Goal: Task Accomplishment & Management: Complete application form

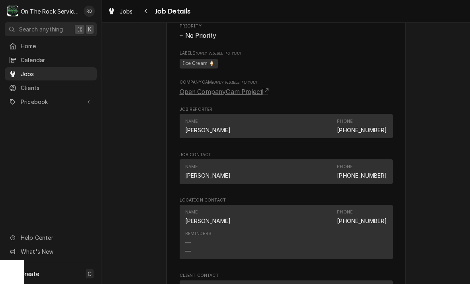
scroll to position [466, 0]
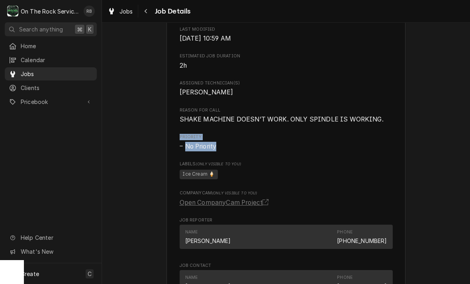
click at [427, 66] on div "Awaiting (Ordered) Parts SOAR Restaurants LLC SONIC DRIVE-IN # -Greenwood / 142…" at bounding box center [286, 82] width 368 height 1034
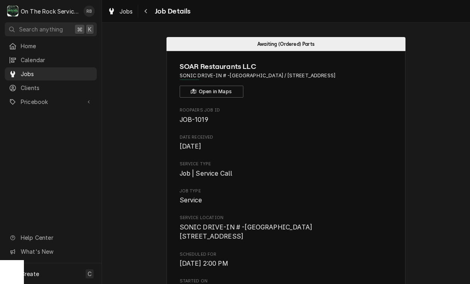
scroll to position [0, 0]
click at [150, 9] on button "Navigate back" at bounding box center [146, 11] width 13 height 13
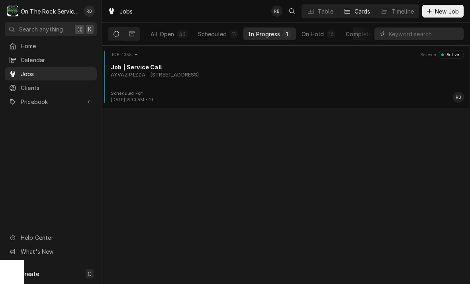
click at [289, 74] on div "AYVAZ PIZZA 535 By-pass 72 NW, Greenwood, SC 29649" at bounding box center [288, 74] width 354 height 7
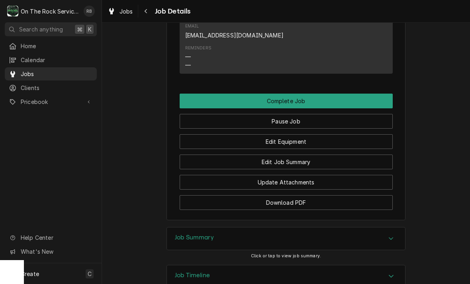
scroll to position [932, 0]
click at [359, 155] on button "Edit Job Summary" at bounding box center [286, 162] width 213 height 15
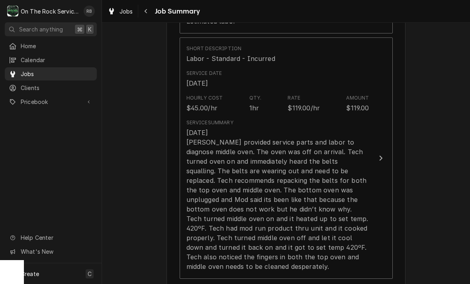
scroll to position [303, 0]
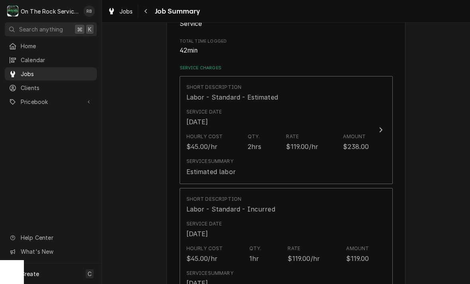
click at [383, 130] on div "Update Line Item" at bounding box center [381, 130] width 10 height 10
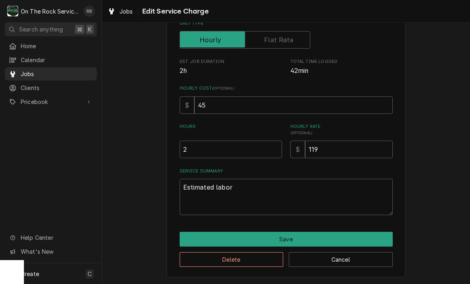
scroll to position [121, 0]
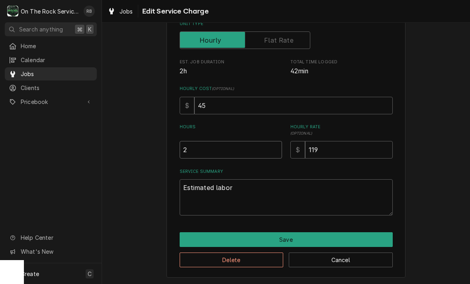
click at [204, 147] on input "2" at bounding box center [231, 150] width 102 height 18
type textarea "x"
type input "1"
click at [241, 191] on textarea "Estimated labor" at bounding box center [286, 197] width 213 height 36
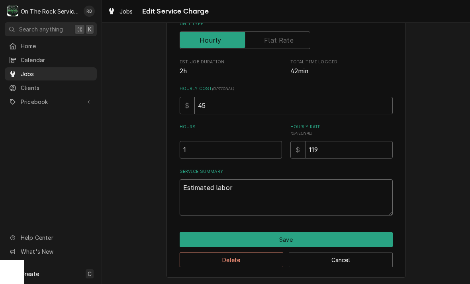
type textarea "x"
type textarea "Estimated labo"
type textarea "x"
type textarea "Estimated lab"
type textarea "x"
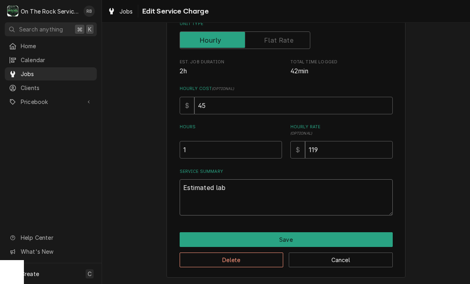
type textarea "Estimated la"
type textarea "x"
type textarea "Estimated l"
type textarea "x"
type textarea "Estimated"
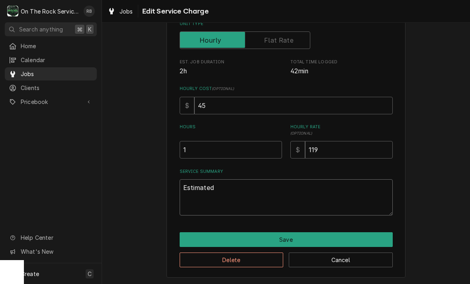
type textarea "x"
type textarea "Estimated"
type textarea "x"
type textarea "Estimate"
type textarea "x"
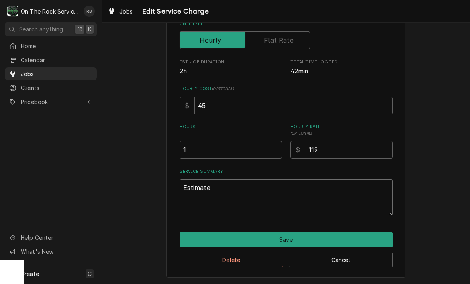
type textarea "Estimat"
type textarea "x"
type textarea "Estima"
type textarea "x"
type textarea "Estim"
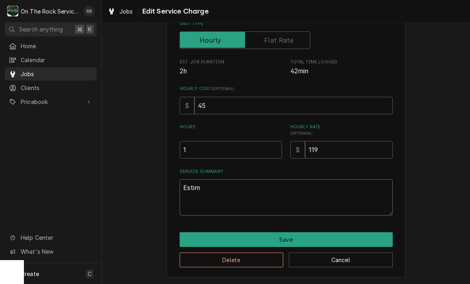
type textarea "x"
type textarea "Esti"
type textarea "x"
type textarea "Est"
type textarea "x"
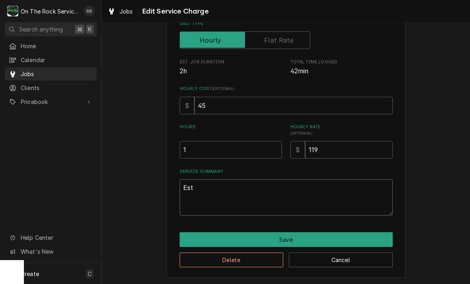
type textarea "Es"
type textarea "x"
type textarea "E"
type textarea "x"
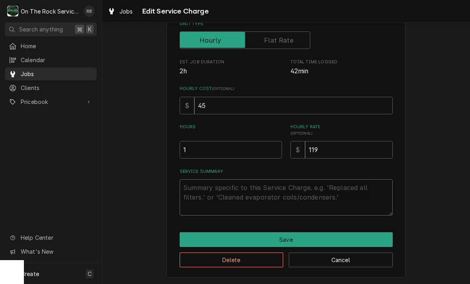
type textarea "R"
type textarea "x"
type textarea "Ra"
type textarea "x"
type textarea "Ray"
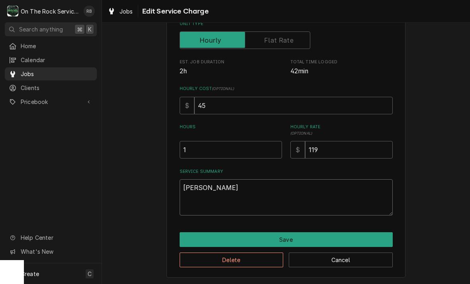
type textarea "x"
type textarea "Ra"
type textarea "x"
type textarea "R"
type textarea "x"
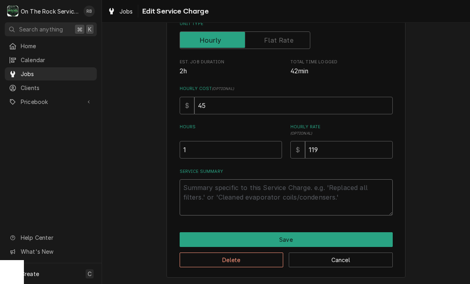
type textarea "x"
type textarea "9"
type textarea "x"
type textarea "9/"
type textarea "x"
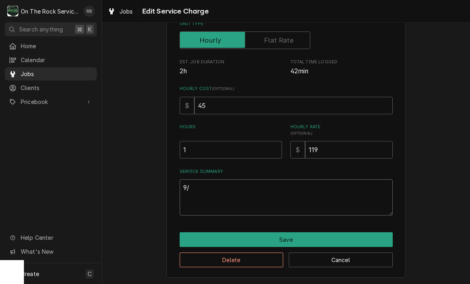
type textarea "9/8"
type textarea "x"
type textarea "9/8/"
type textarea "x"
type textarea "9/8/2"
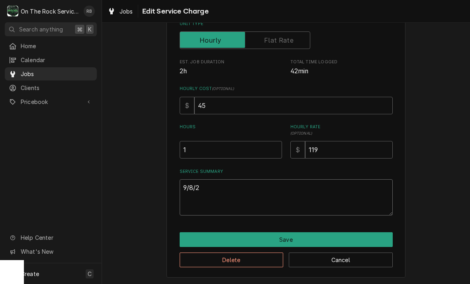
type textarea "x"
type textarea "9/8/25"
type textarea "x"
type textarea "9/8/25"
type textarea "x"
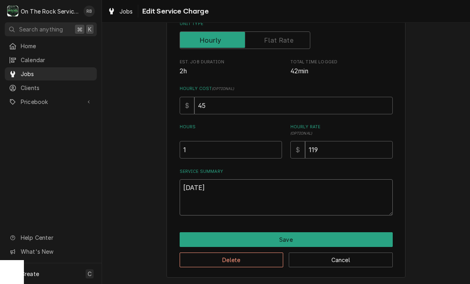
type textarea "9/8/25"
type textarea "x"
type textarea "9/8/25 R"
type textarea "x"
type textarea "9/8/25 Ra"
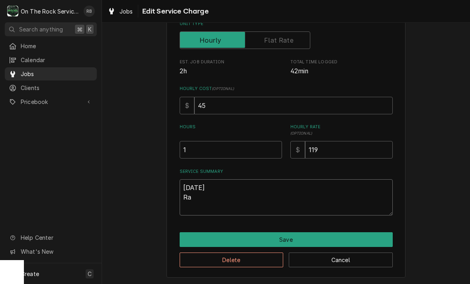
type textarea "x"
type textarea "9/8/25 Ray"
type textarea "x"
type textarea "9/8/25 Ray"
type textarea "x"
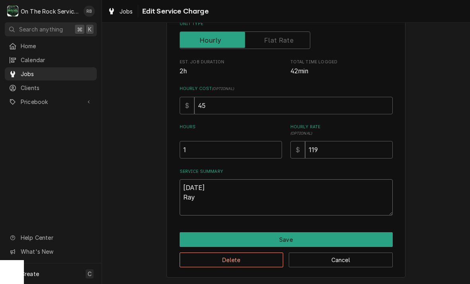
type textarea "9/8/25 Ray a"
type textarea "x"
type textarea "9/8/25 Ray an"
type textarea "x"
type textarea "9/8/25 Ray and"
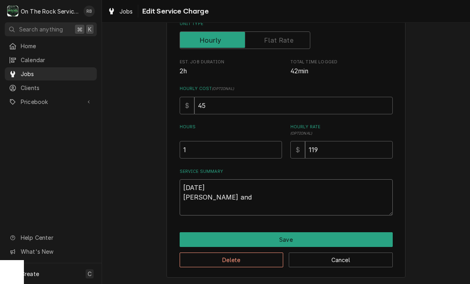
type textarea "x"
type textarea "9/8/25 Ray and"
type textarea "x"
type textarea "9/8/25 Ray and i"
type textarea "x"
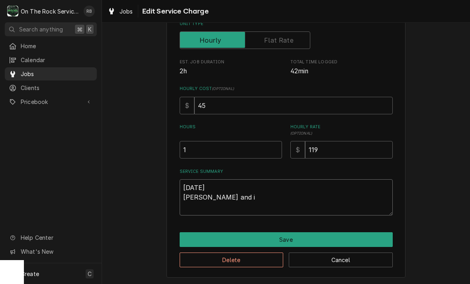
type textarea "9/8/25 Ray and iz"
type textarea "x"
type textarea "9/8/25 Ray and izz"
type textarea "x"
type textarea "9/8/25 Ray and izzy"
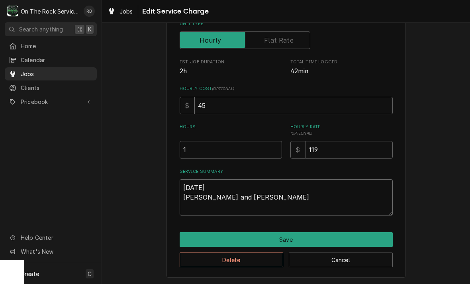
type textarea "x"
type textarea "9/8/25 Ray and Izzy"
type textarea "x"
type textarea "9/8/25 Ray and Izzy"
type textarea "x"
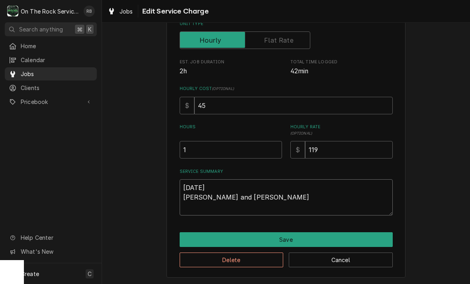
type textarea "9/8/25 Ray and Izzy p"
type textarea "x"
type textarea "9/8/25 Ray and Izzy pr"
type textarea "x"
type textarea "9/8/25 Ray and Izzy pro"
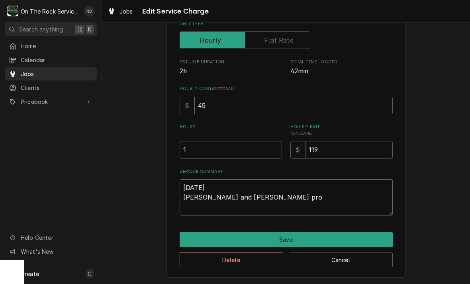
type textarea "x"
type textarea "9/8/25 Ray and Izzy provided"
type textarea "x"
type textarea "9/8/25 Ray and Izzy provided"
type textarea "x"
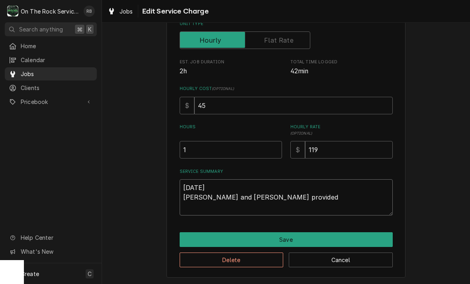
type textarea "9/8/25 Ray and Izzy provided s"
type textarea "x"
type textarea "9/8/25 Ray and Izzy provided se"
type textarea "x"
type textarea "9/8/25 Ray and Izzy provided ser"
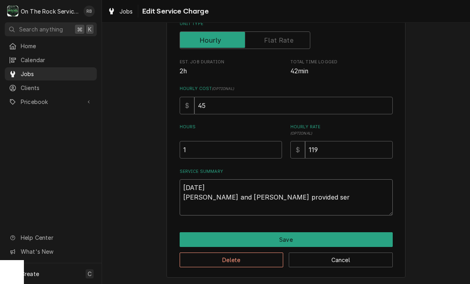
type textarea "x"
type textarea "9/8/25 Ray and Izzy provided serv"
type textarea "x"
type textarea "9/8/25 Ray and Izzy provided servi"
type textarea "x"
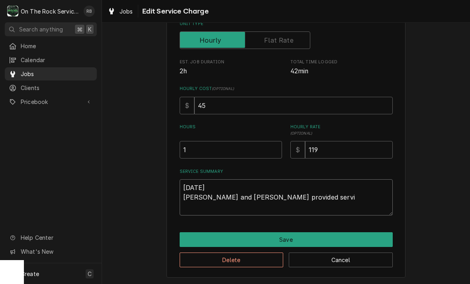
type textarea "9/8/25 Ray and Izzy provided servic"
type textarea "x"
type textarea "9/8/25 Ray and Izzy provided service"
type textarea "x"
type textarea "9/8/25 Ray and Izzy provided service"
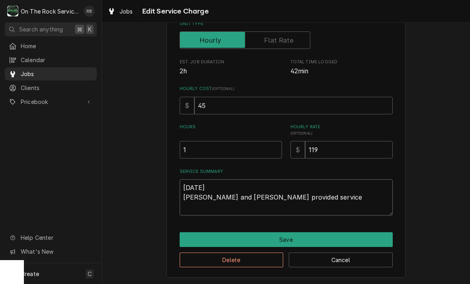
type textarea "x"
type textarea "9/8/25 Ray and Izzy provided service p"
type textarea "x"
type textarea "9/8/25 Ray and Izzy provided service pa"
type textarea "x"
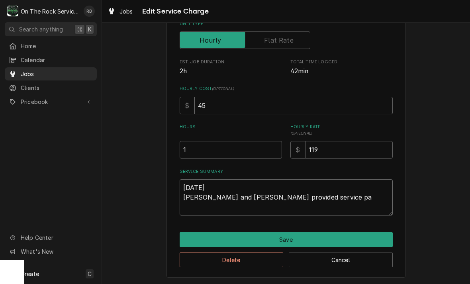
type textarea "9/8/25 Ray and Izzy provided service par"
type textarea "x"
type textarea "9/8/25 Ray and Izzy provided service part"
type textarea "x"
type textarea "9/8/25 Ray and Izzy provided service parts"
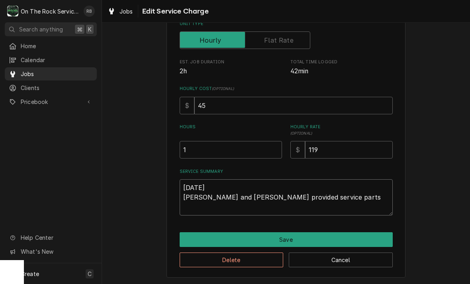
type textarea "x"
type textarea "9/8/25 Ray and Izzy provided service parts"
type textarea "x"
type textarea "9/8/25 Ray and Izzy provided service parts a"
type textarea "x"
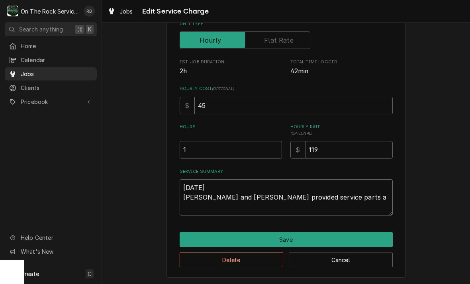
type textarea "9/8/25 Ray and Izzy provided service parts an"
type textarea "x"
type textarea "9/8/25 Ray and Izzy provided service parts and"
type textarea "x"
type textarea "9/8/25 Ray and Izzy provided service parts and"
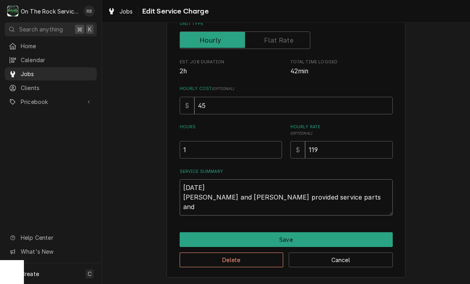
type textarea "x"
type textarea "9/8/25 Ray and Izzy provided service parts and l"
type textarea "x"
type textarea "9/8/25 Ray and Izzy provided service parts and la"
type textarea "x"
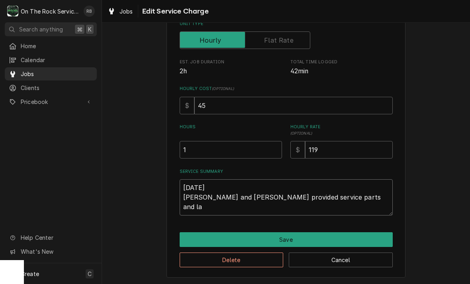
type textarea "9/8/25 Ray and Izzy provided service parts and lab"
type textarea "x"
type textarea "9/8/25 Ray and Izzy provided service parts and labo"
type textarea "x"
type textarea "9/8/25 Ray and Izzy provided service parts and labor"
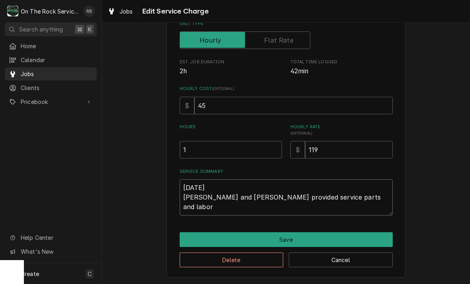
type textarea "x"
type textarea "9/8/25 Ray and Izzy provided service parts and labor"
type textarea "x"
type textarea "9/8/25 Ray and Izzy provided service parts and labor t"
type textarea "x"
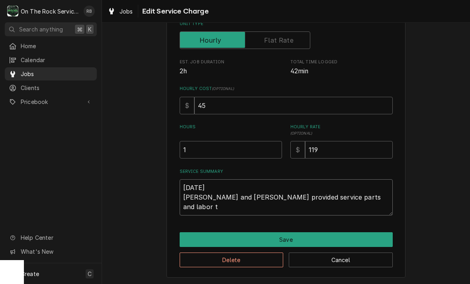
type textarea "9/8/25 Ray and Izzy provided service parts and labor to"
type textarea "x"
type textarea "9/8/25 Ray and Izzy provided service parts and labor to"
type textarea "x"
type textarea "9/8/25 Ray and Izzy provided service parts and labor to r"
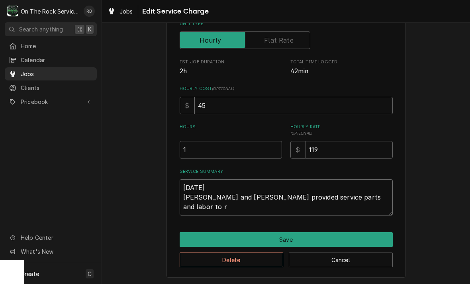
type textarea "x"
type textarea "9/8/25 Ray and Izzy provided service parts and labor to re"
type textarea "x"
type textarea "9/8/25 Ray and Izzy provided service parts and labor to rep"
type textarea "x"
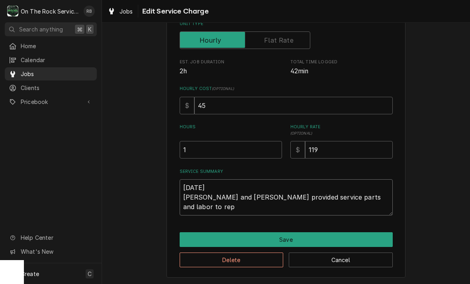
type textarea "9/8/25 Ray and Izzy provided service parts and labor to repl"
type textarea "x"
type textarea "9/8/25 Ray and Izzy provided service parts and labor to repla"
type textarea "x"
type textarea "9/8/25 Ray and Izzy provided service parts and labor to replac"
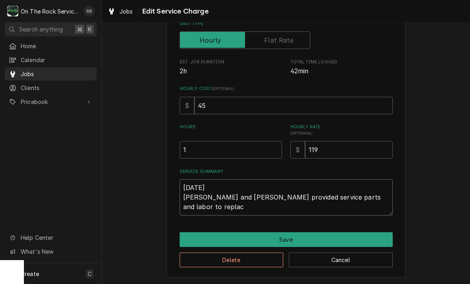
type textarea "x"
type textarea "9/8/25 Ray and Izzy provided service parts and labor to replace"
type textarea "x"
type textarea "9/8/25 Ray and Izzy provided service parts and labor to replace"
type textarea "x"
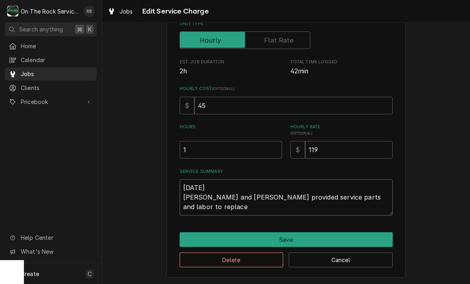
type textarea "9/8/25 Ray and Izzy provided service parts and labor to replace f"
type textarea "x"
type textarea "9/8/25 Ray and Izzy provided service parts and labor to replace fa"
type textarea "x"
type textarea "9/8/25 Ray and Izzy provided service parts and labor to replace fan"
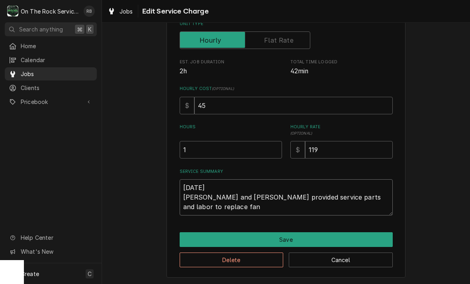
type textarea "x"
type textarea "9/8/25 Ray and Izzy provided service parts and labor to replace fan"
type textarea "x"
type textarea "9/8/25 Ray and Izzy provided service parts and labor to replace fan m"
type textarea "x"
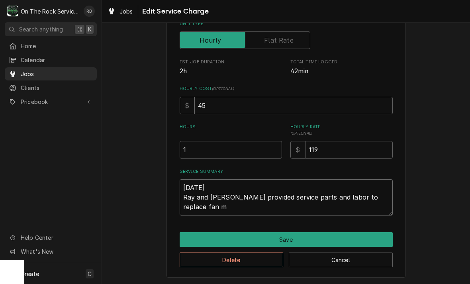
type textarea "9/8/25 Ray and Izzy provided service parts and labor to replace fan mo"
type textarea "x"
type textarea "9/8/25 Ray and Izzy provided service parts and labor to replace fan mot"
type textarea "x"
type textarea "9/8/25 Ray and Izzy provided service parts and labor to replace fan moto"
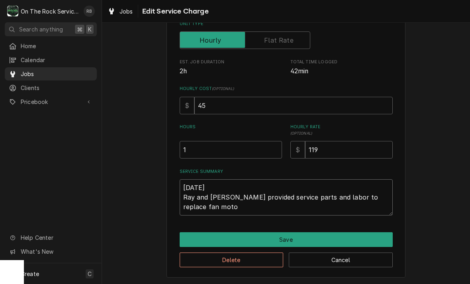
type textarea "x"
type textarea "9/8/25 Ray and Izzy provided service parts and labor to replace fan motot"
type textarea "x"
type textarea "9/8/25 Ray and Izzy provided service parts and labor to replace fan moto"
type textarea "x"
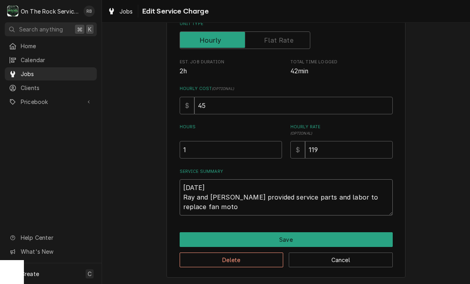
type textarea "9/8/25 Ray and Izzy provided service parts and labor to replace fan mot"
type textarea "x"
type textarea "9/8/25 Ray and Izzy provided service parts and labor to replace fan mo"
type textarea "x"
type textarea "9/8/25 Ray and Izzy provided service parts and labor to replace fan m"
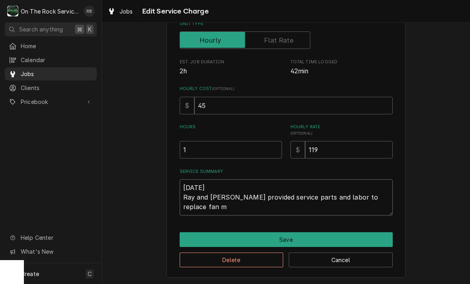
type textarea "x"
type textarea "9/8/25 Ray and Izzy provided service parts and labor to replace fan"
type textarea "x"
type textarea "9/8/25 Ray and Izzy provided service parts and labor to replace fan"
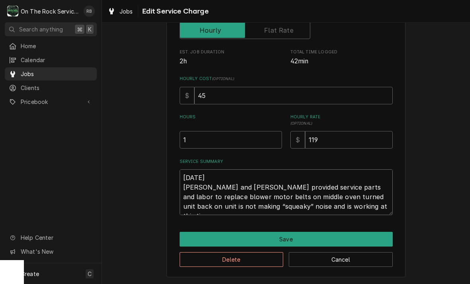
scroll to position [131, 0]
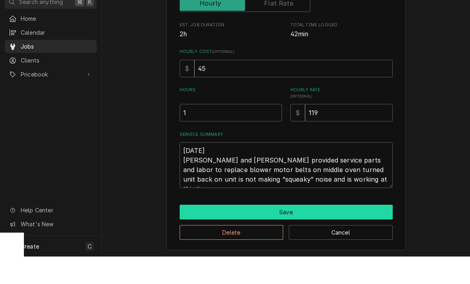
click at [350, 232] on button "Save" at bounding box center [286, 239] width 213 height 15
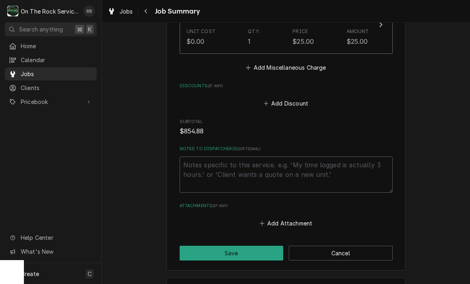
scroll to position [922, 0]
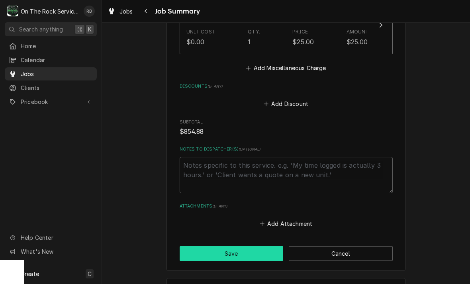
click at [248, 246] on button "Save" at bounding box center [232, 253] width 104 height 15
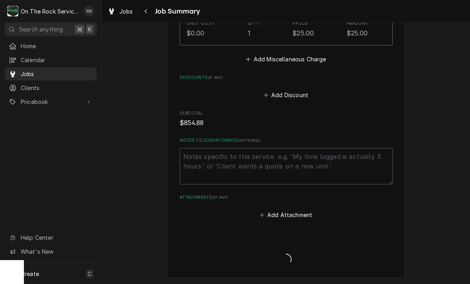
scroll to position [931, 0]
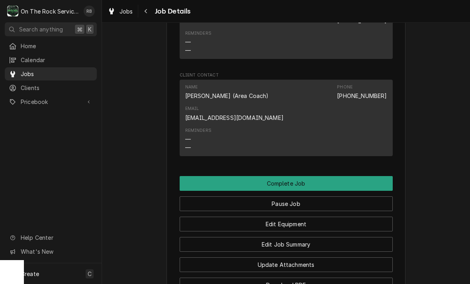
scroll to position [875, 0]
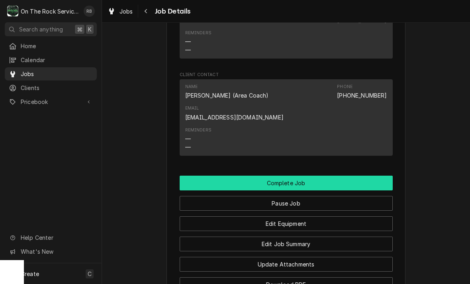
click at [375, 178] on button "Complete Job" at bounding box center [286, 183] width 213 height 15
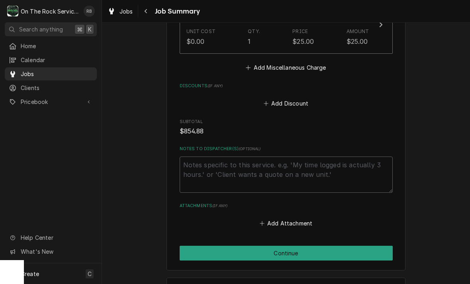
scroll to position [922, 0]
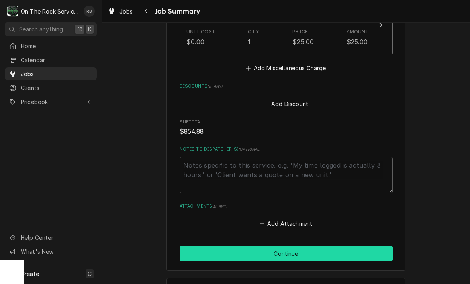
click at [369, 246] on button "Continue" at bounding box center [286, 253] width 213 height 15
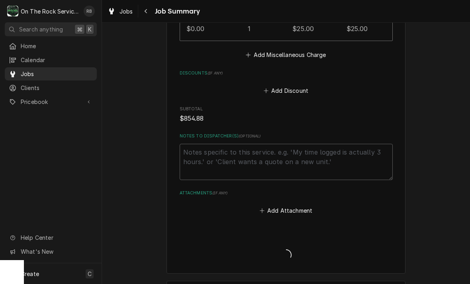
scroll to position [936, 0]
type textarea "x"
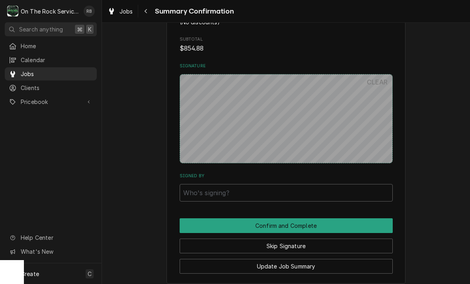
scroll to position [815, 0]
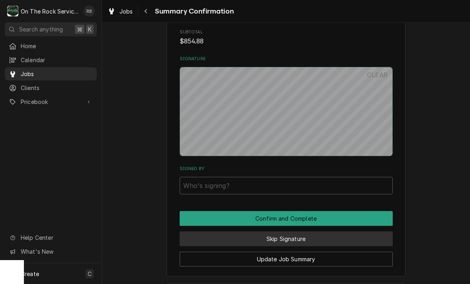
click at [362, 232] on button "Skip Signature" at bounding box center [286, 239] width 213 height 15
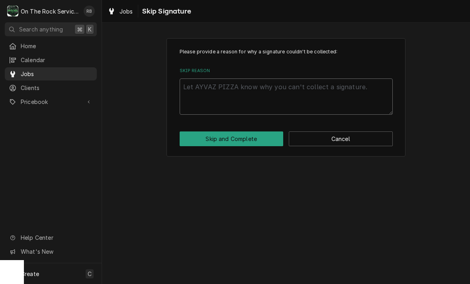
click at [342, 89] on textarea "Skip Reason" at bounding box center [286, 97] width 213 height 36
type textarea "x"
type textarea "N"
type textarea "x"
type textarea "No"
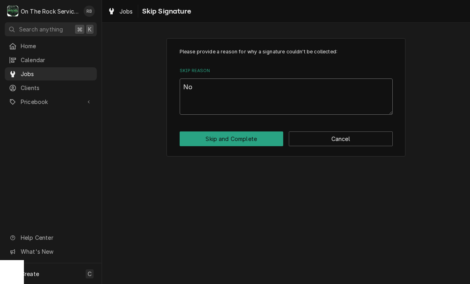
type textarea "x"
type textarea "Not"
type textarea "x"
type textarea "Not"
type textarea "x"
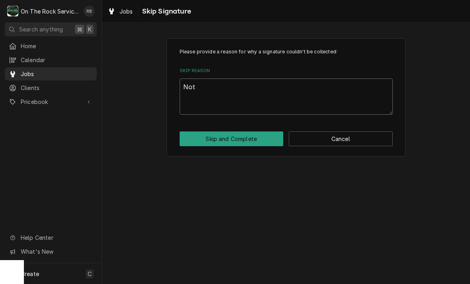
type textarea "Not n"
type textarea "x"
type textarea "Not ne"
type textarea "x"
type textarea "Not nee"
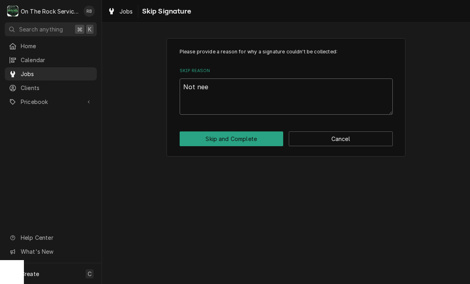
type textarea "x"
type textarea "Not need"
type textarea "x"
type textarea "Not neede"
type textarea "x"
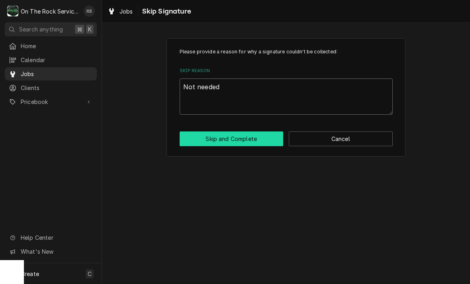
type textarea "Not needed"
click at [256, 135] on button "Skip and Complete" at bounding box center [232, 139] width 104 height 15
type textarea "x"
